Goal: Contribute content

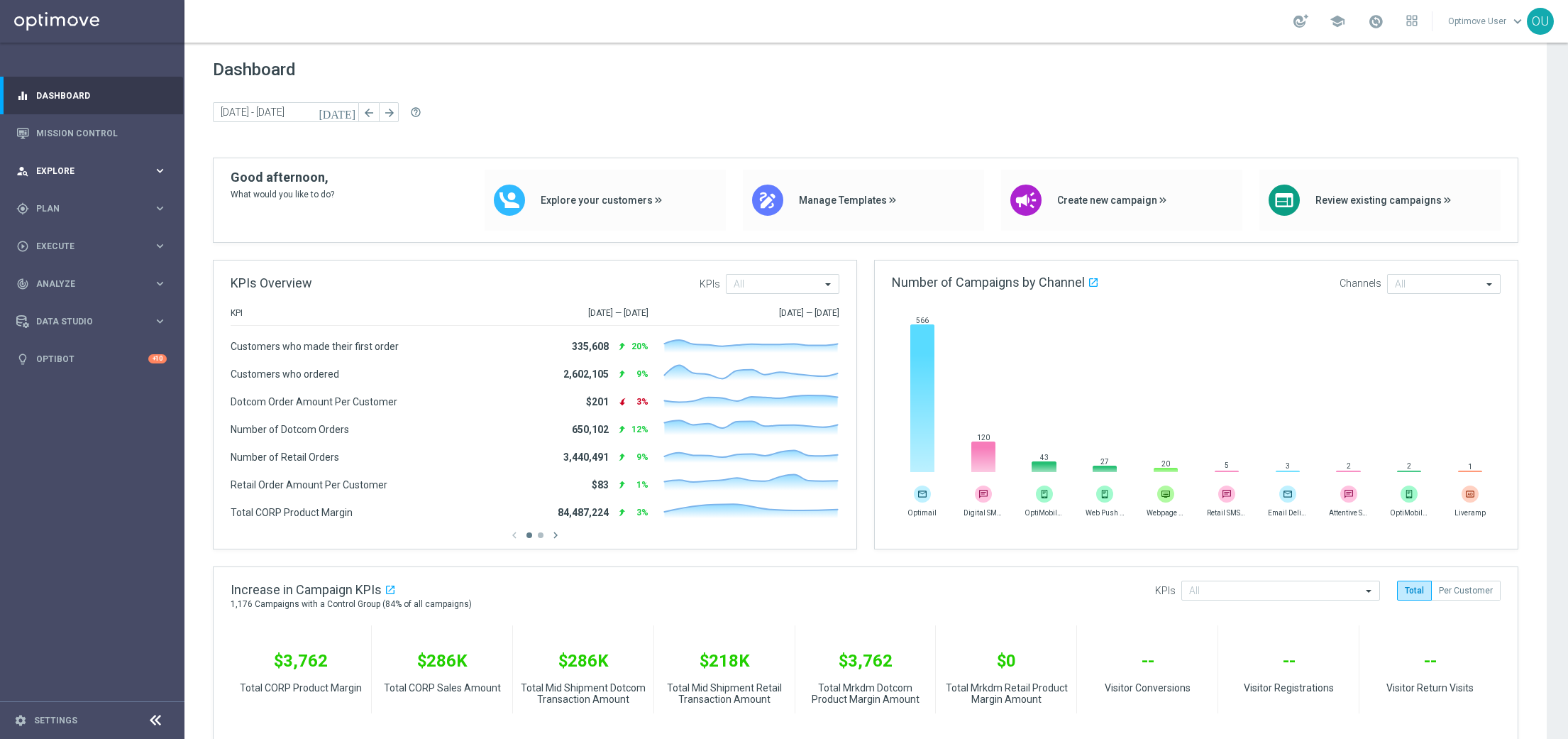
click at [66, 170] on span "Explore" at bounding box center [94, 170] width 117 height 8
click at [94, 378] on span "Plan" at bounding box center [94, 378] width 117 height 8
click at [65, 278] on span "Templates" at bounding box center [88, 280] width 102 height 8
click at [80, 456] on span "Execute" at bounding box center [94, 459] width 117 height 8
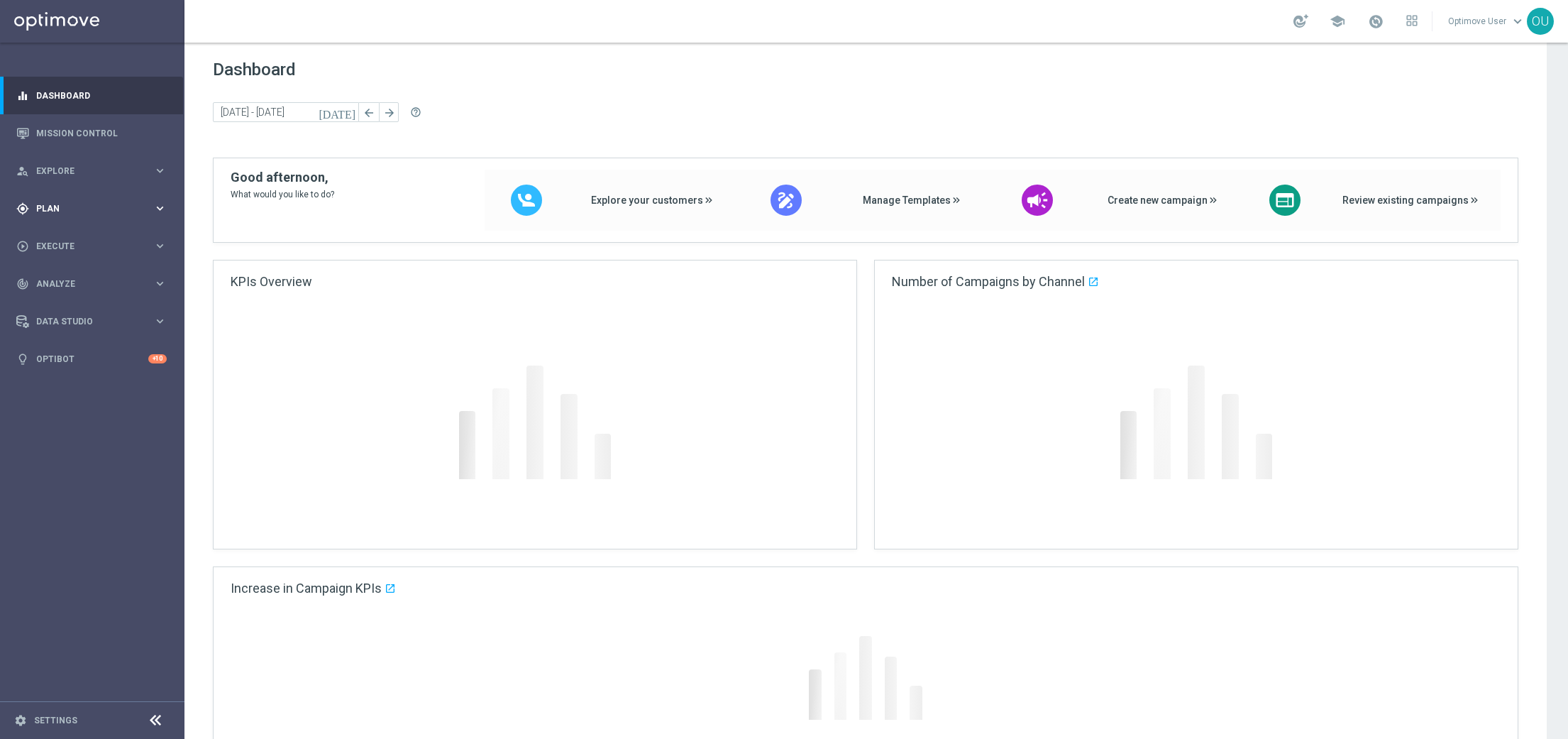
click at [66, 210] on span "Plan" at bounding box center [94, 208] width 117 height 8
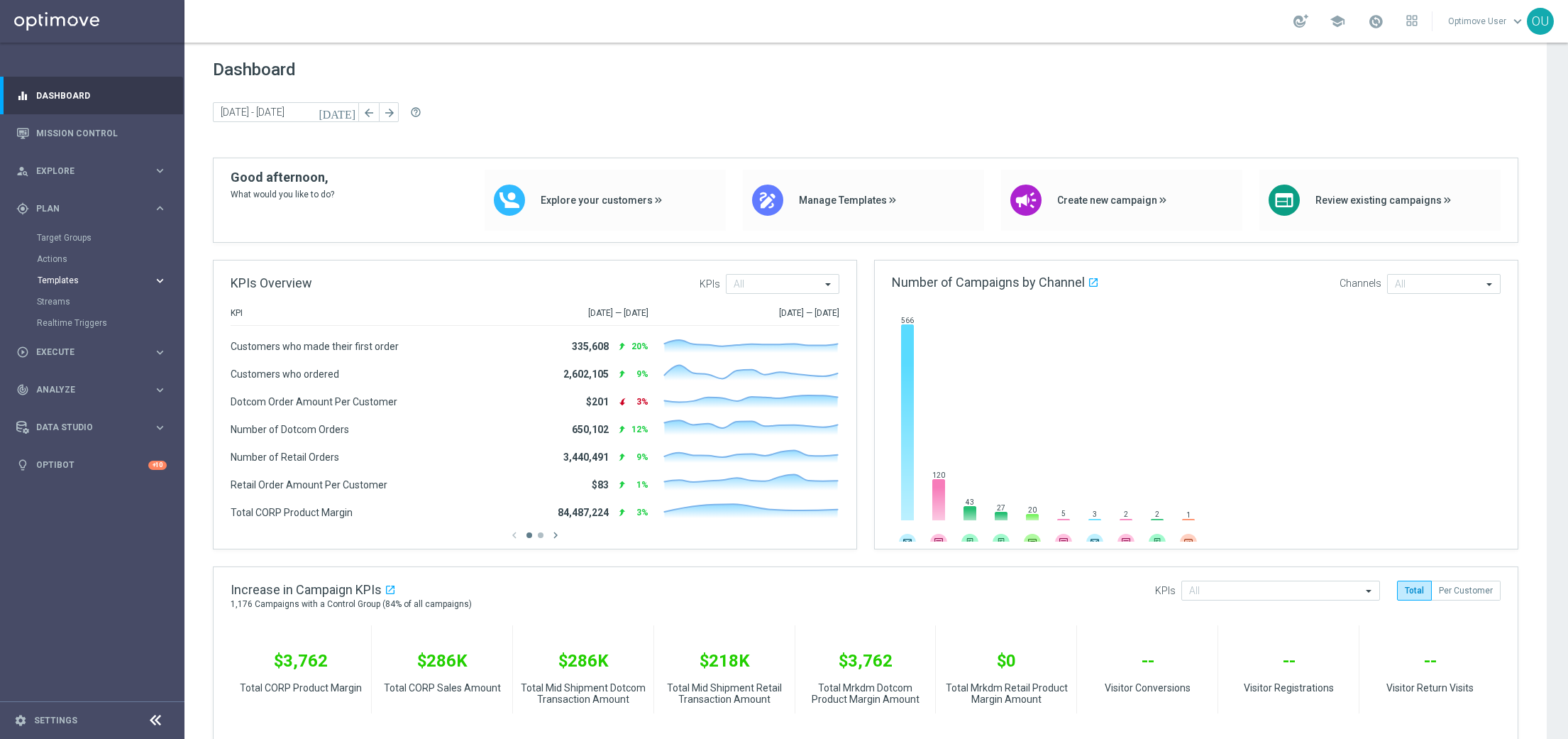
click at [65, 278] on span "Templates" at bounding box center [88, 280] width 102 height 8
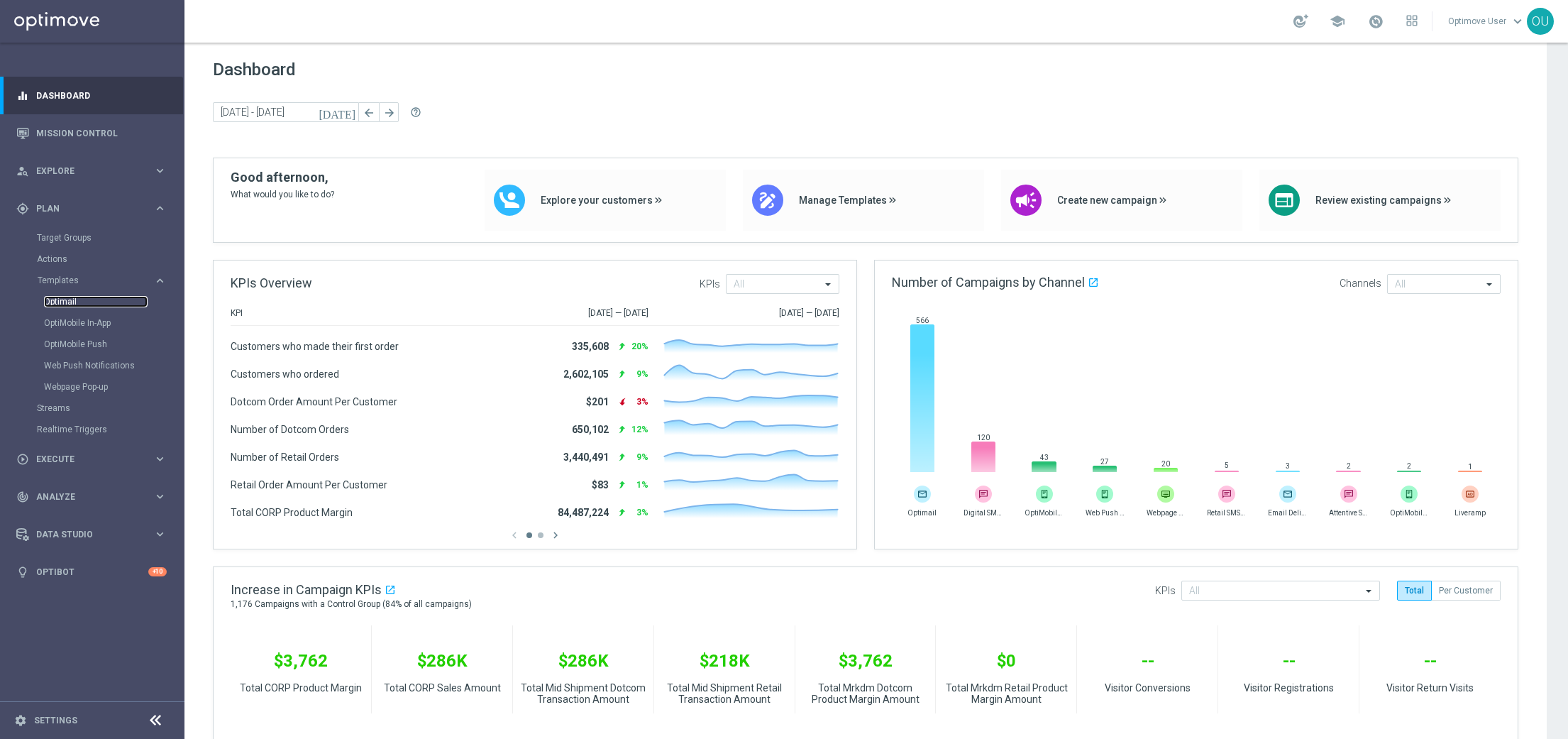
click at [76, 299] on link "Optimail" at bounding box center [95, 302] width 103 height 12
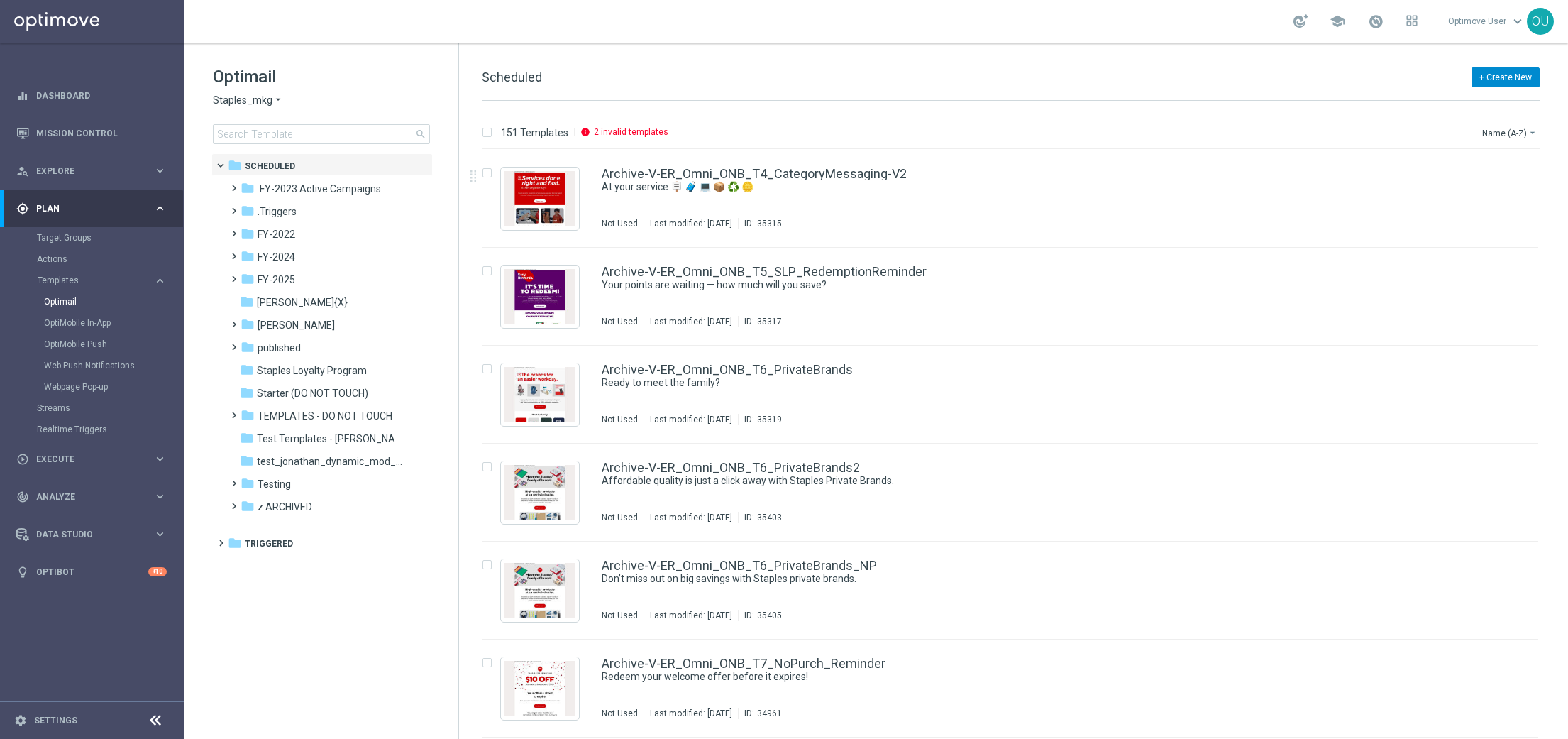
click at [1501, 78] on button "+ Create New" at bounding box center [1506, 77] width 68 height 20
click at [1477, 95] on div "New Template" at bounding box center [1483, 104] width 113 height 20
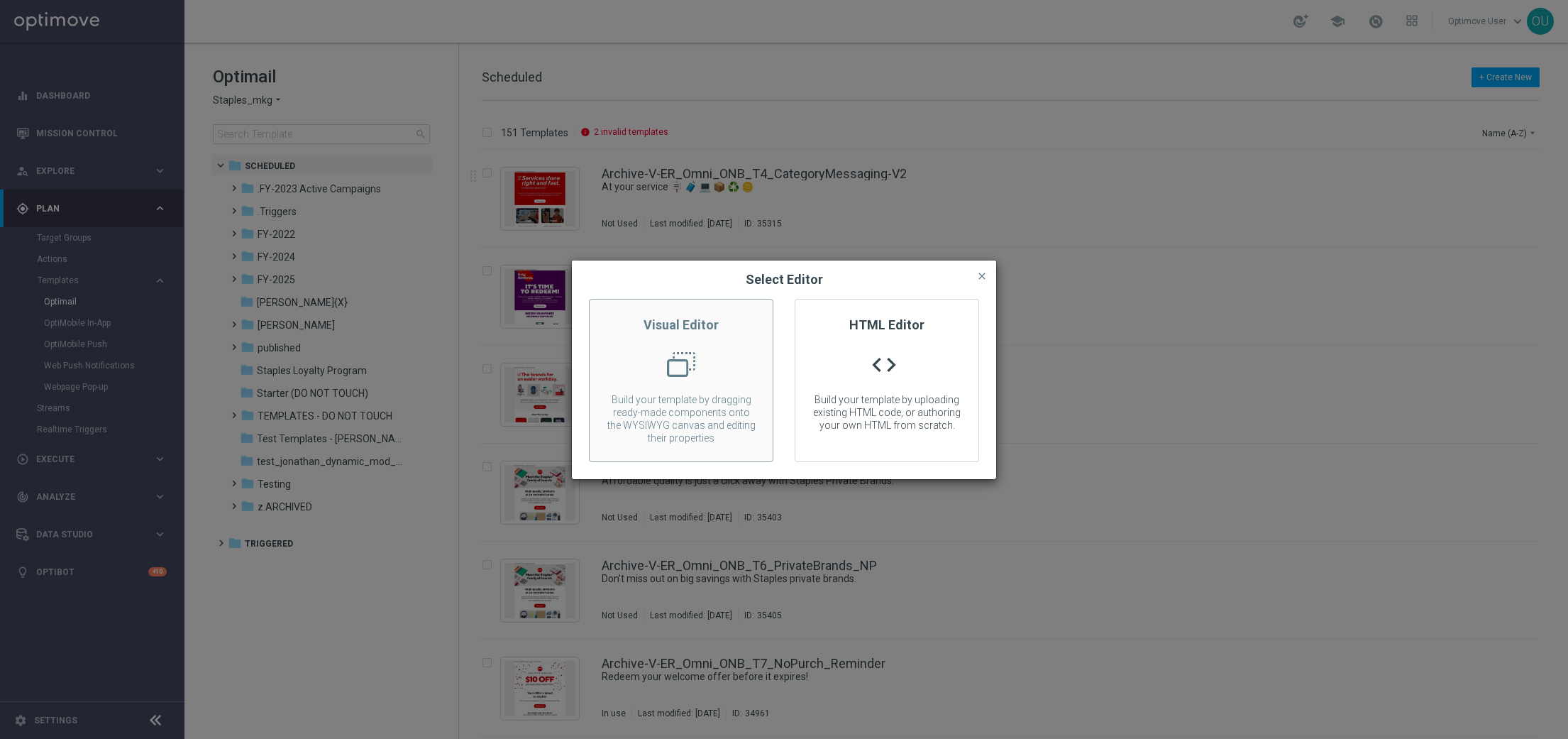
click at [689, 321] on h2 "Visual Editor" at bounding box center [681, 325] width 184 height 17
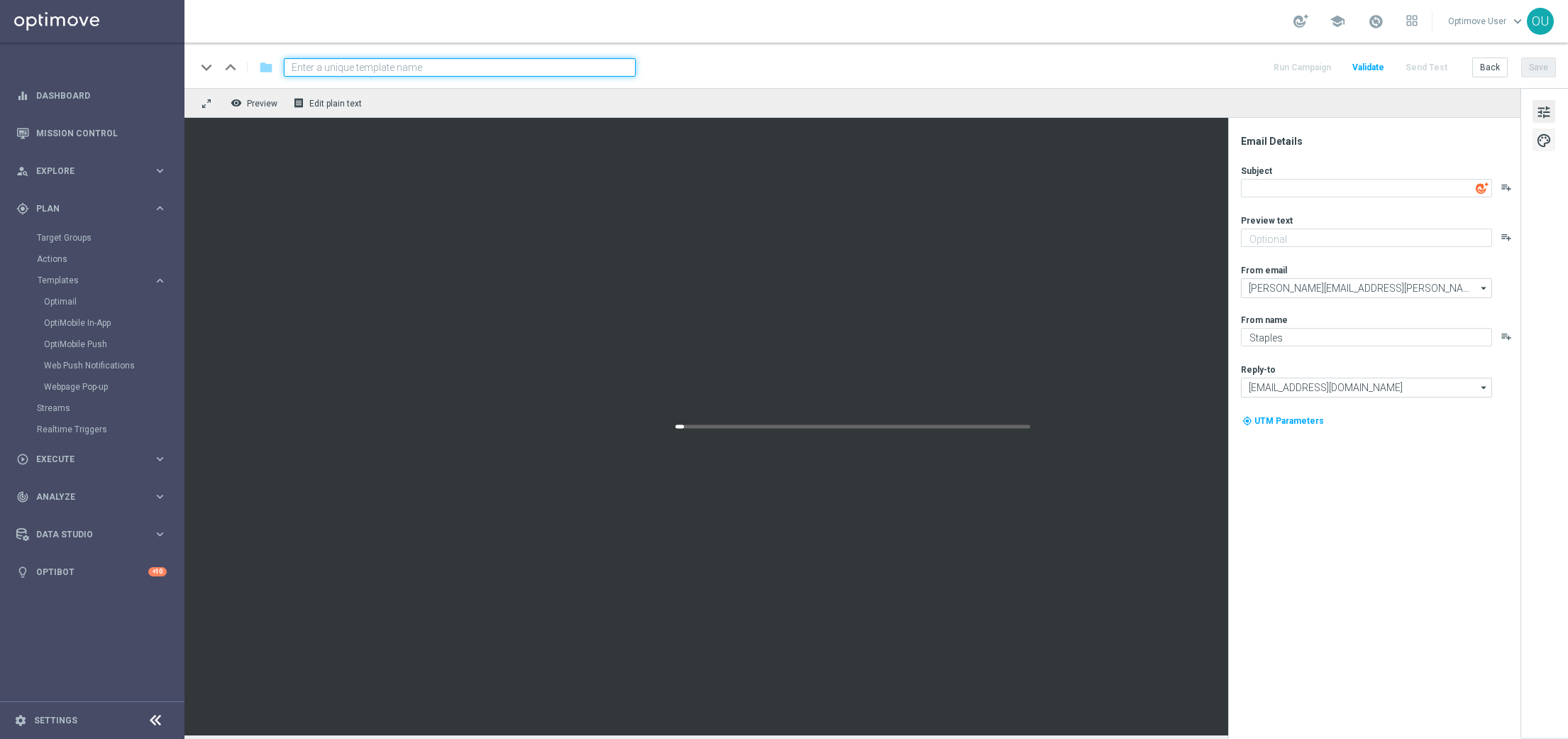
click at [1544, 142] on span "palette" at bounding box center [1544, 140] width 15 height 19
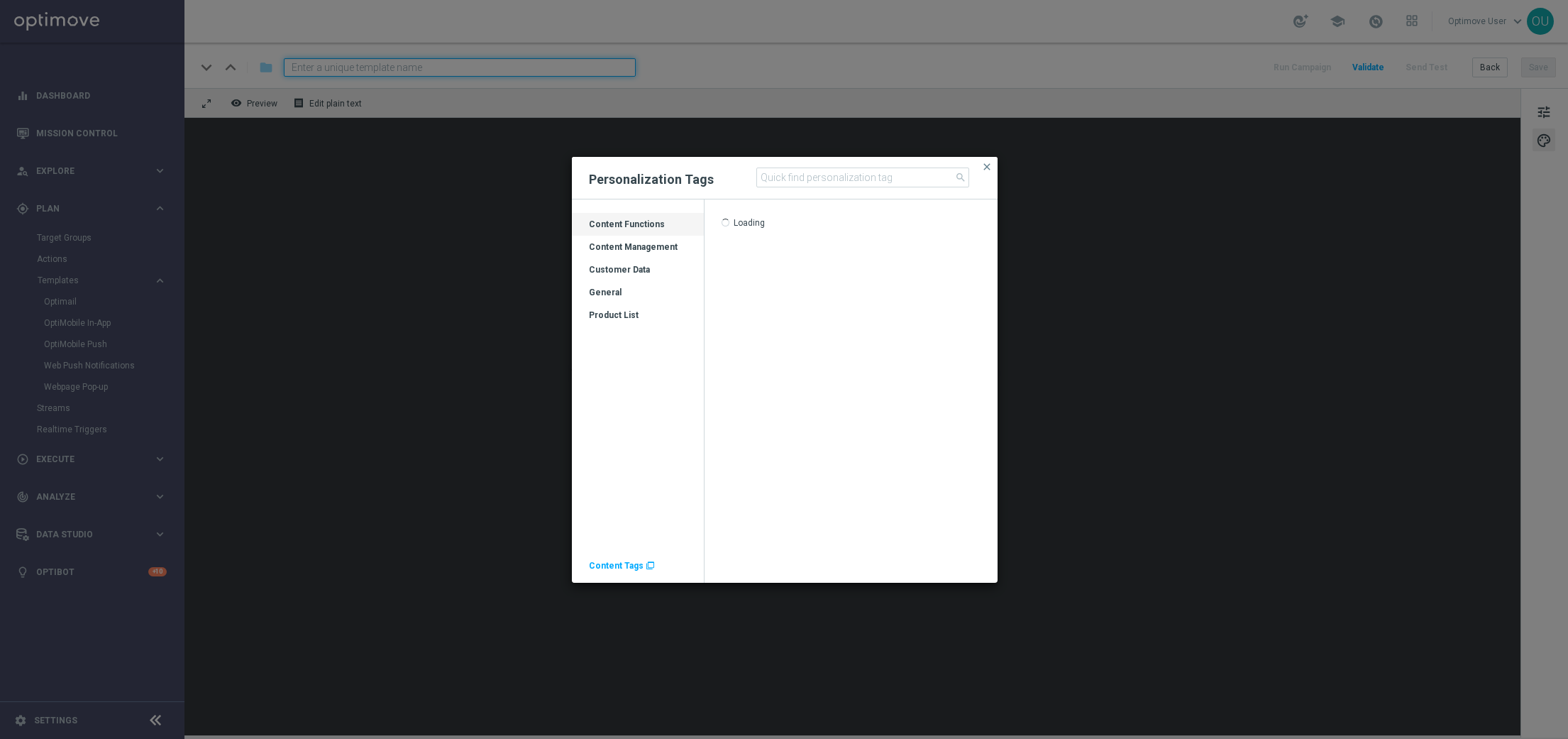
click at [620, 570] on span "Content Tags" at bounding box center [616, 565] width 55 height 10
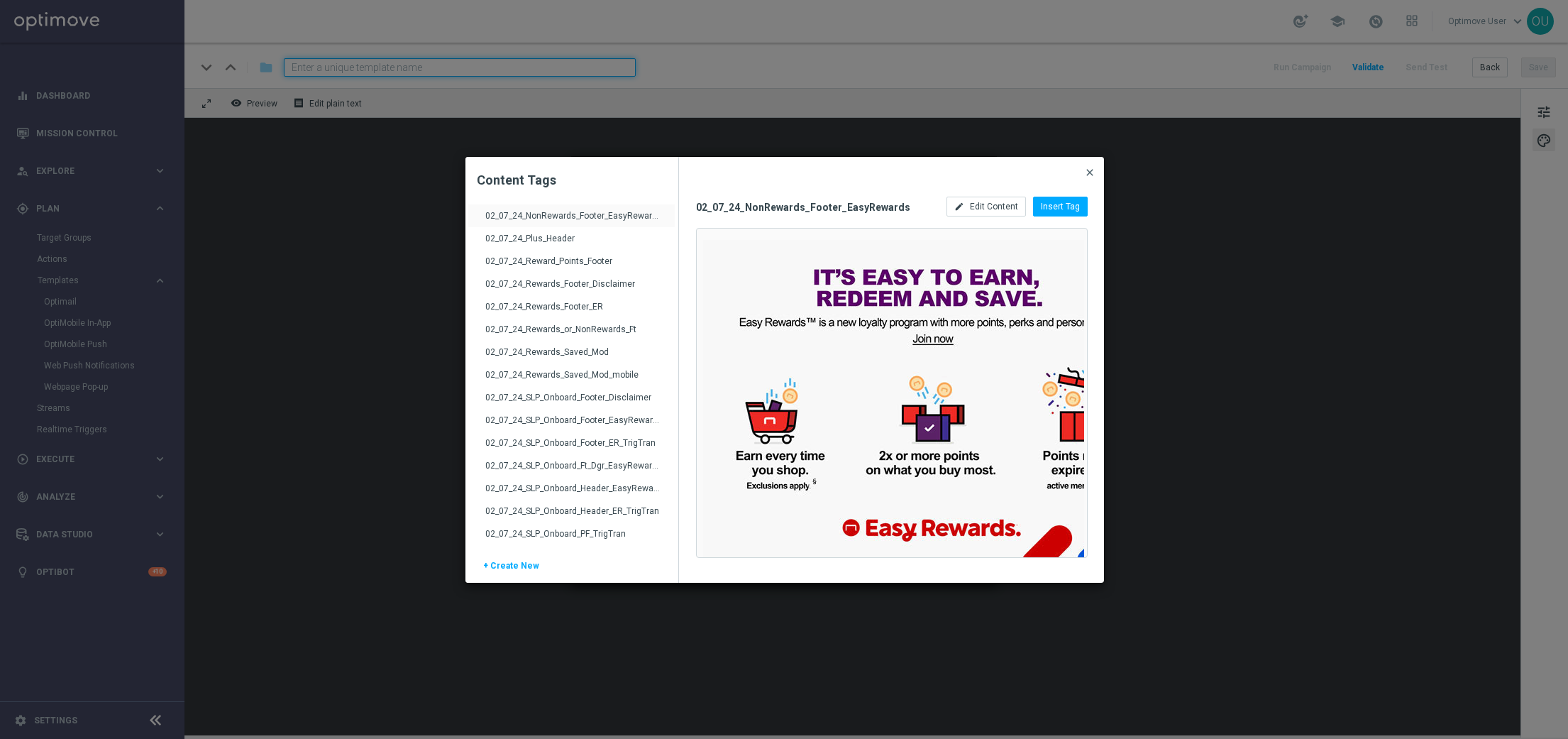
click at [1093, 170] on span "close" at bounding box center [1089, 172] width 12 height 12
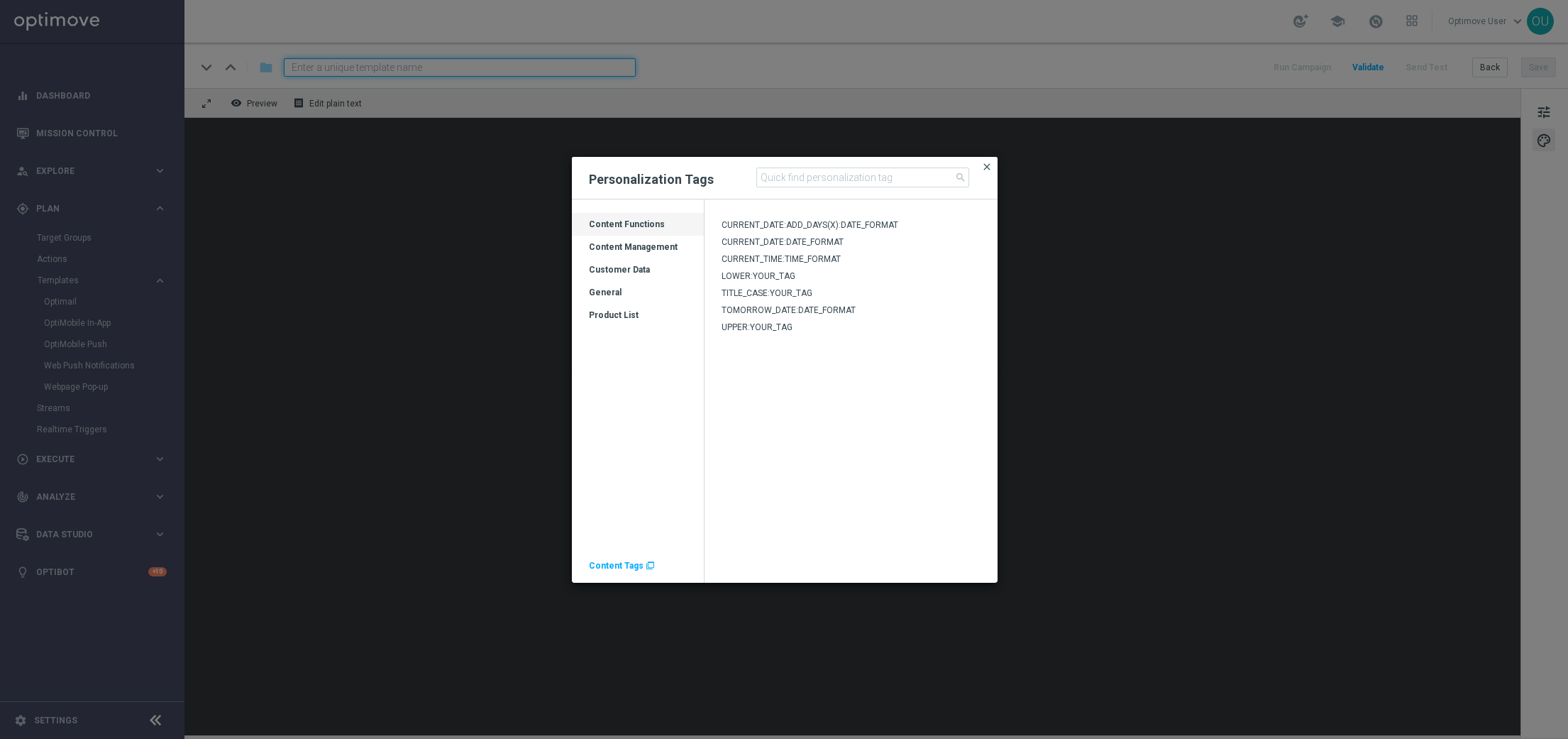
click at [985, 161] on span "close" at bounding box center [987, 167] width 12 height 12
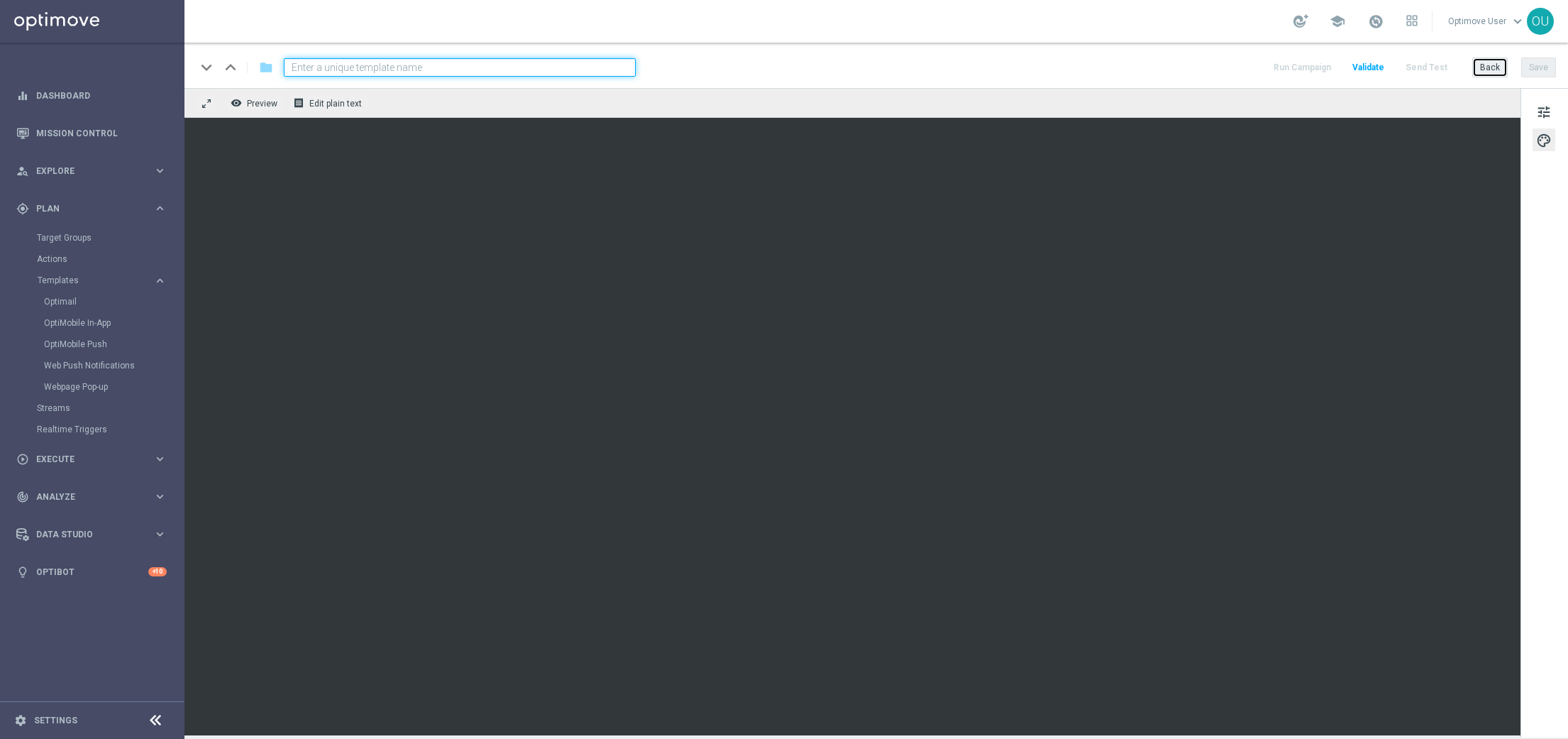
click at [1493, 69] on button "Back" at bounding box center [1490, 68] width 35 height 20
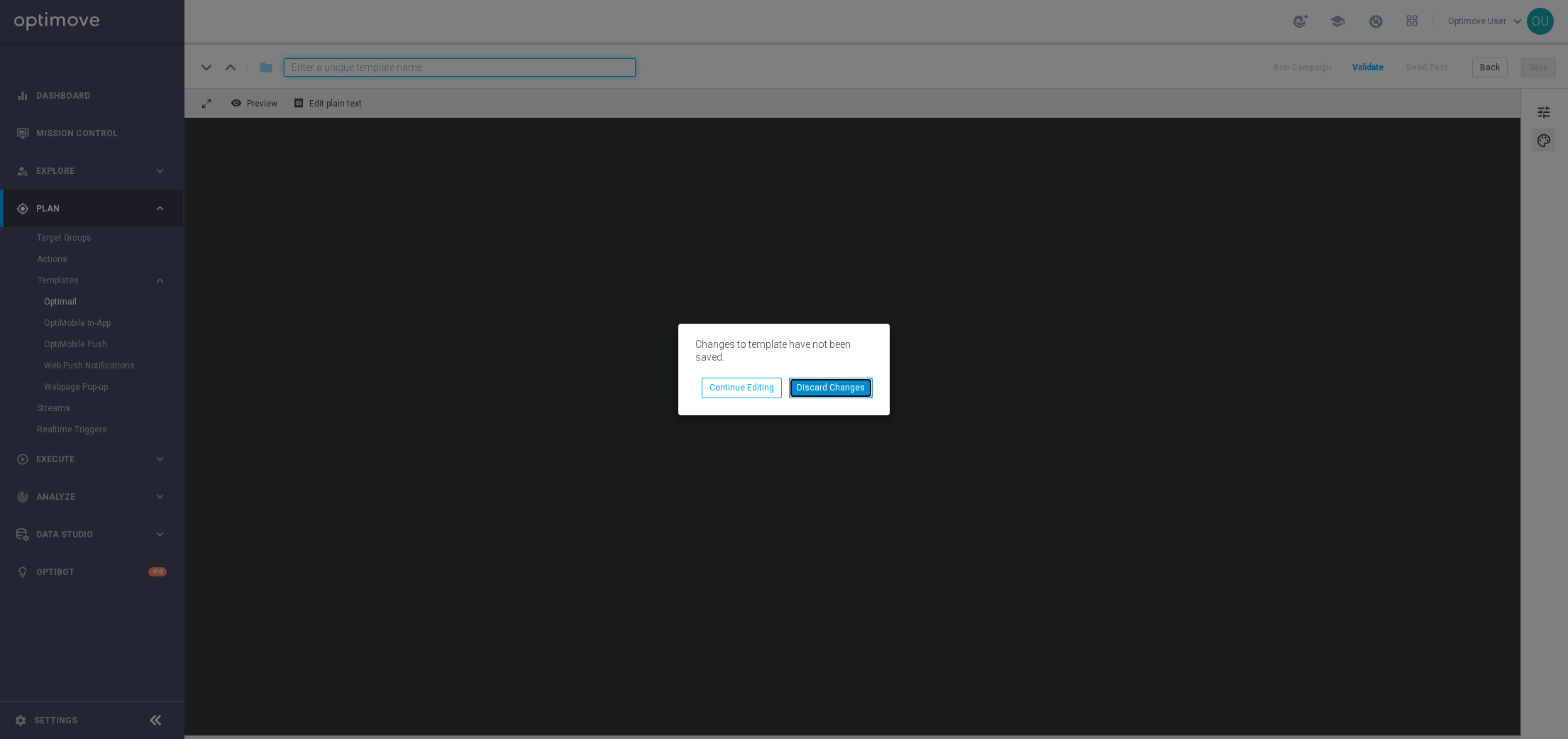
click at [845, 382] on button "Discard Changes" at bounding box center [830, 388] width 84 height 20
